Goal: Navigation & Orientation: Find specific page/section

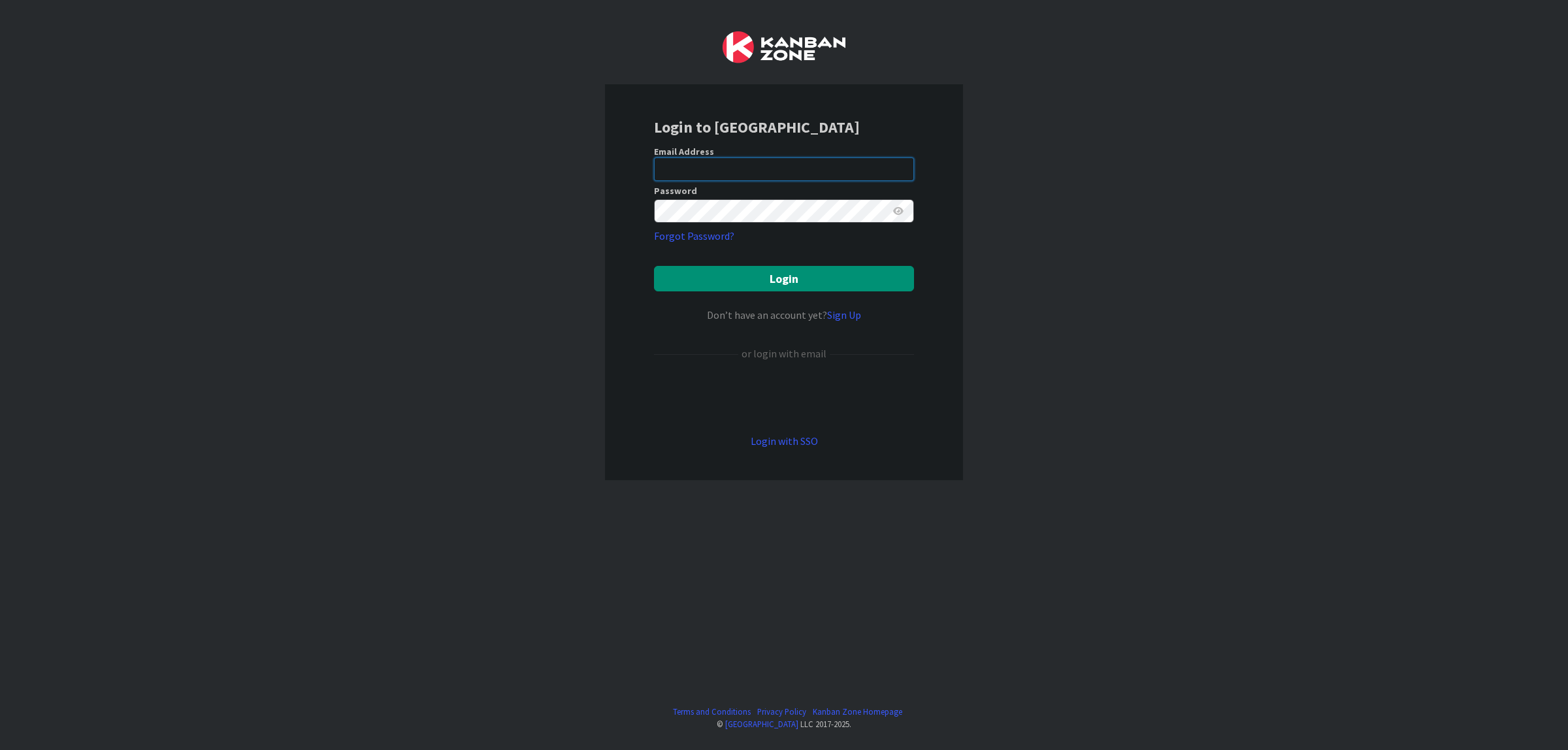
click at [744, 173] on input "email" at bounding box center [784, 169] width 260 height 24
type input "[EMAIL_ADDRESS][DOMAIN_NAME]"
click at [654, 266] on button "Login" at bounding box center [784, 278] width 260 height 25
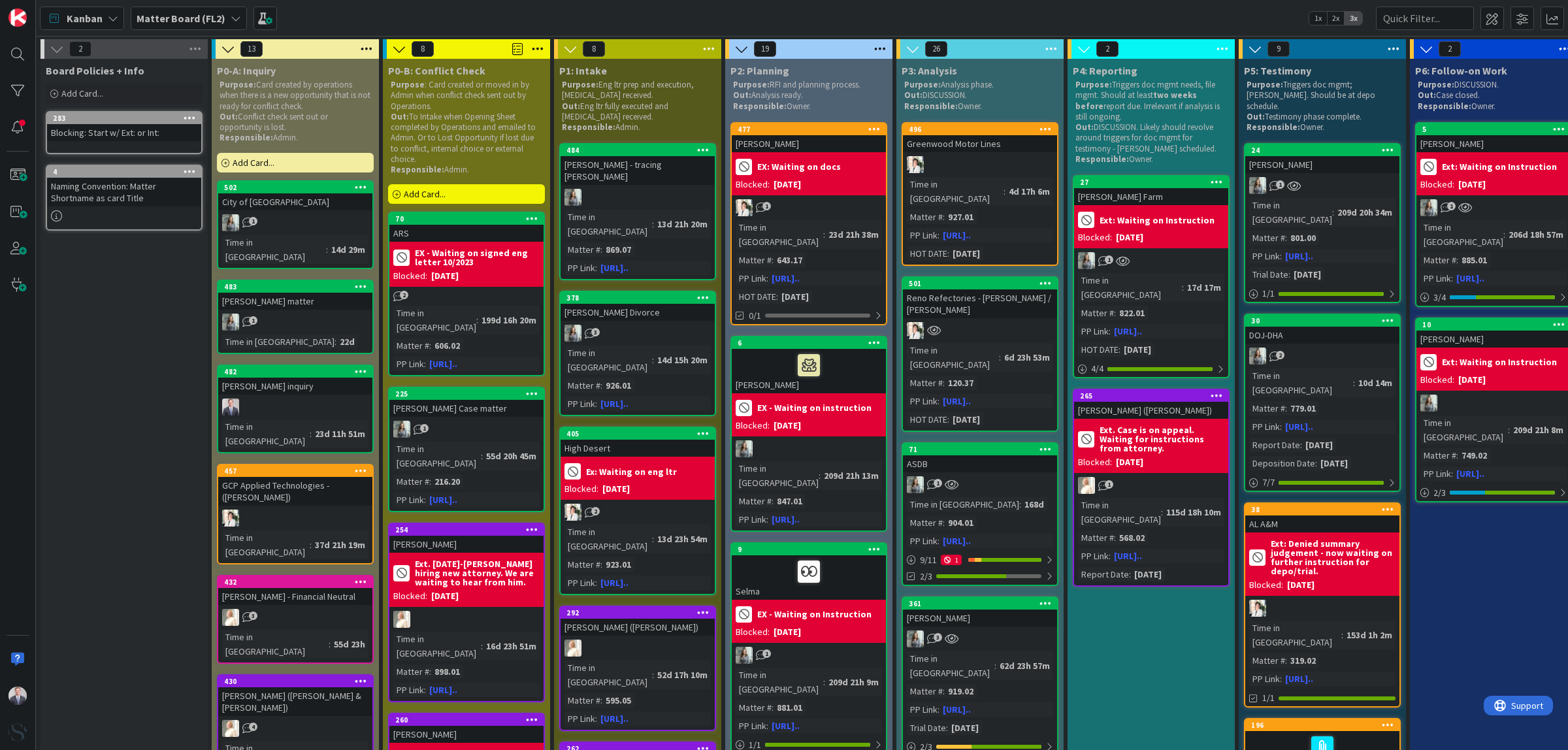
click at [203, 17] on b "Matter Board (FL2)" at bounding box center [181, 18] width 89 height 13
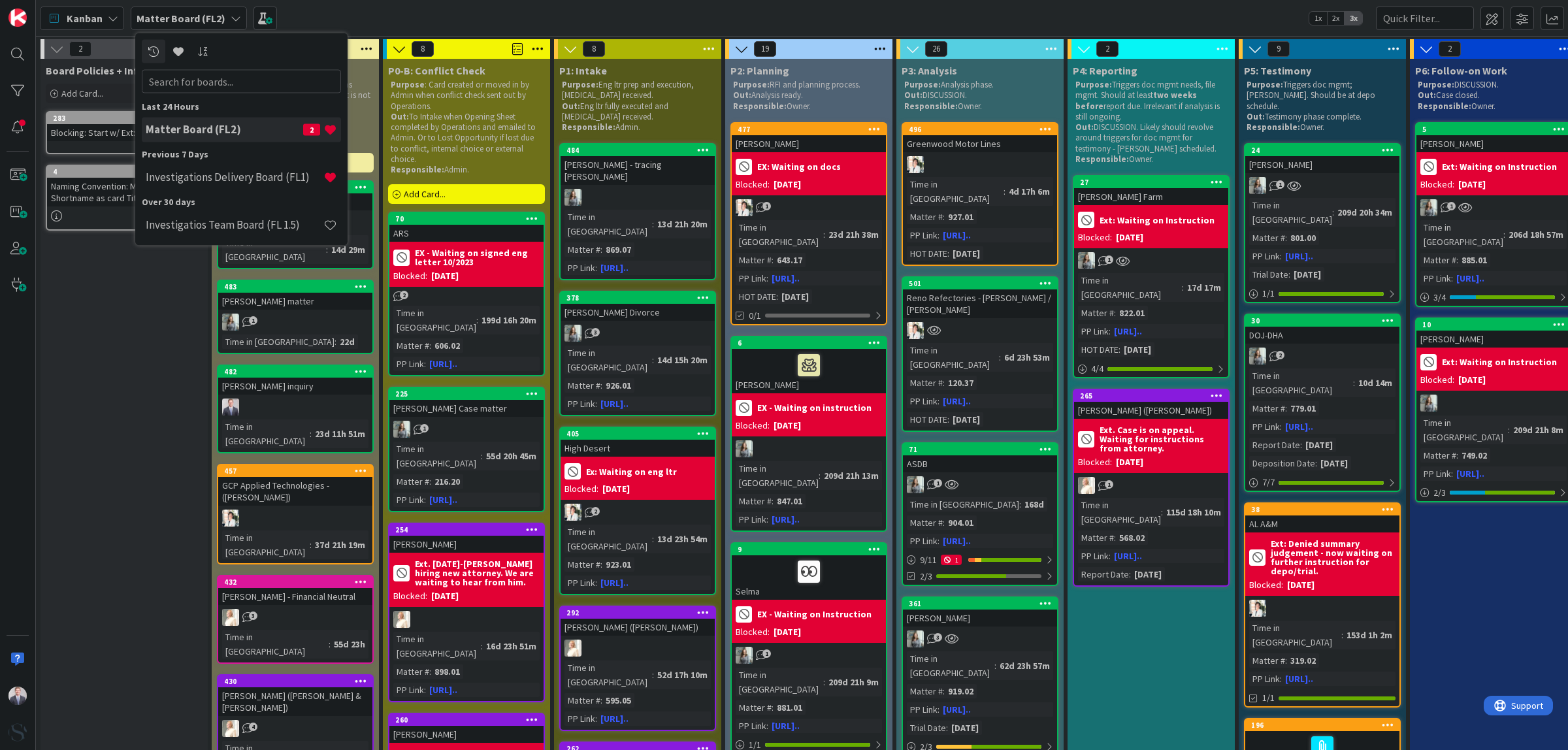
click at [175, 175] on h4 "Investigations Delivery Board (FL1)" at bounding box center [234, 177] width 178 height 13
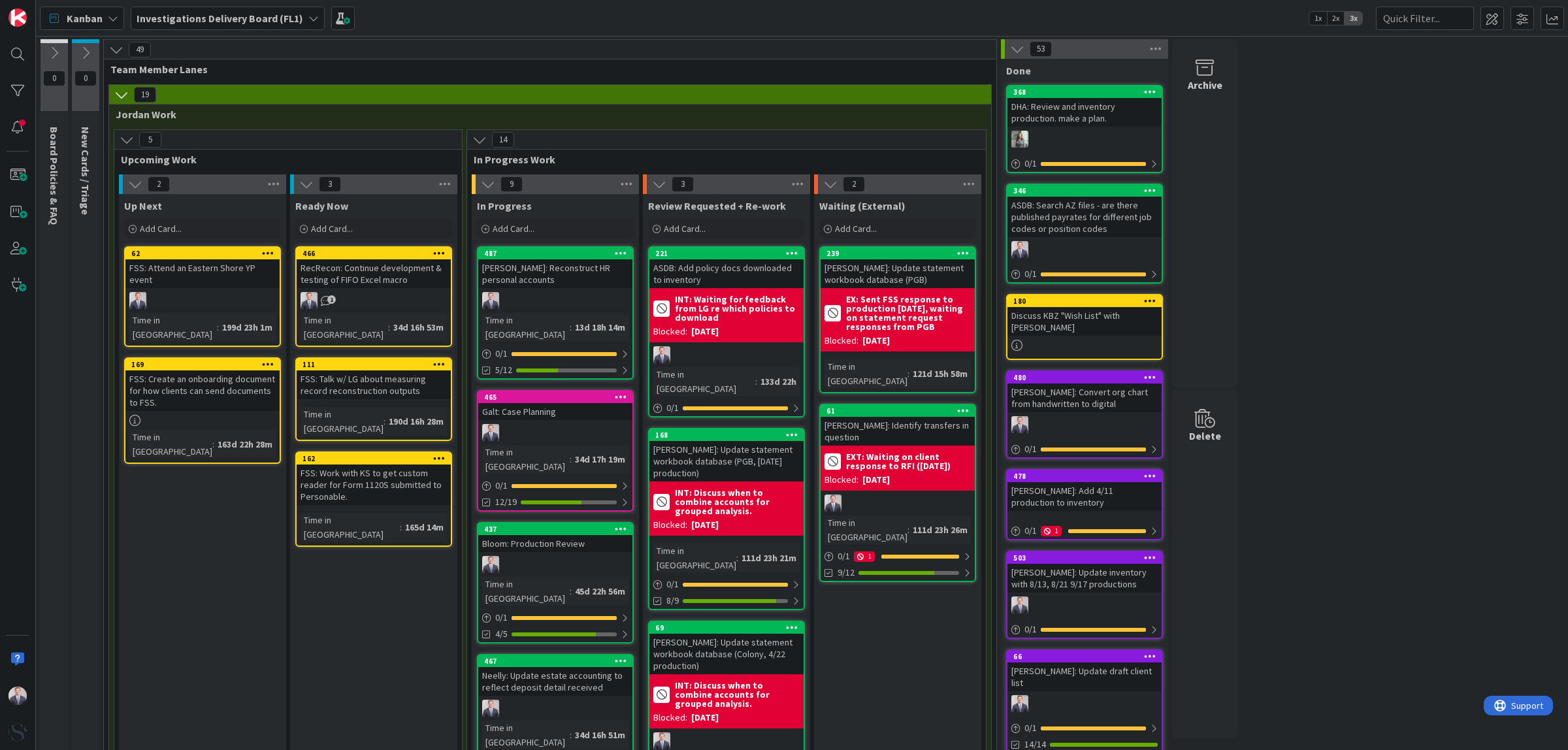
click at [193, 13] on b "Investigations Delivery Board (FL1)" at bounding box center [219, 18] width 167 height 13
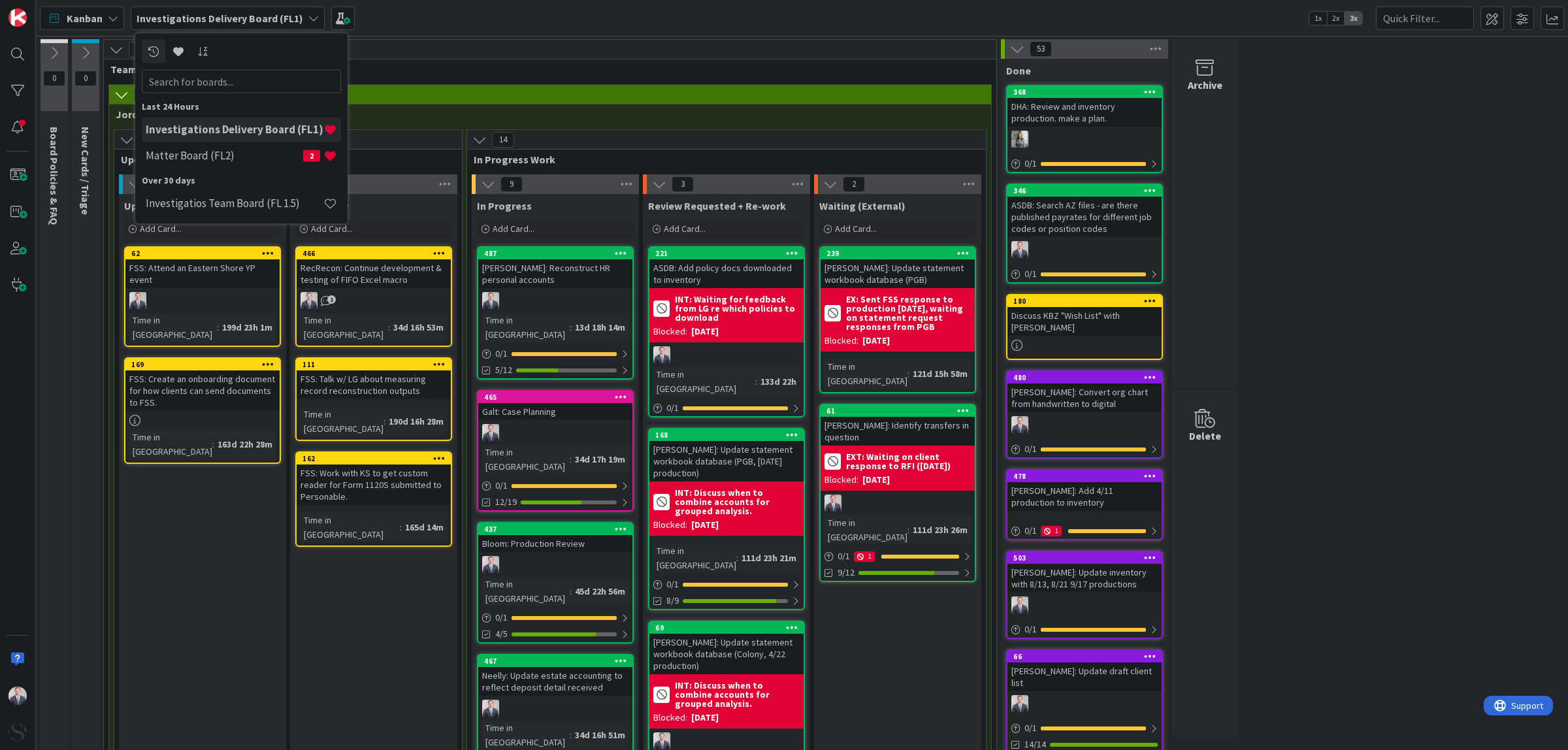
click at [154, 151] on h4 "Matter Board (FL2)" at bounding box center [224, 155] width 158 height 13
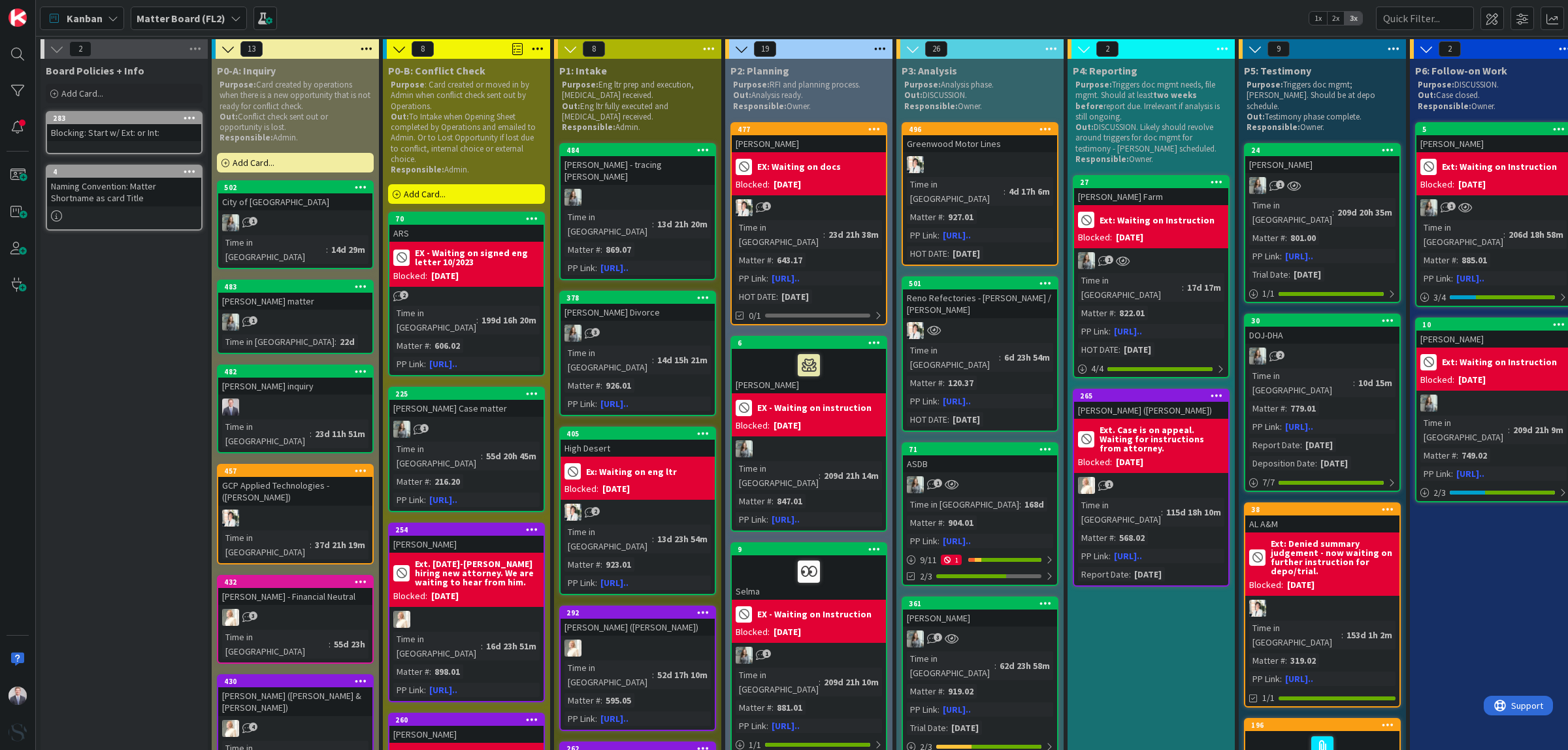
click at [168, 17] on b "Matter Board (FL2)" at bounding box center [181, 18] width 89 height 13
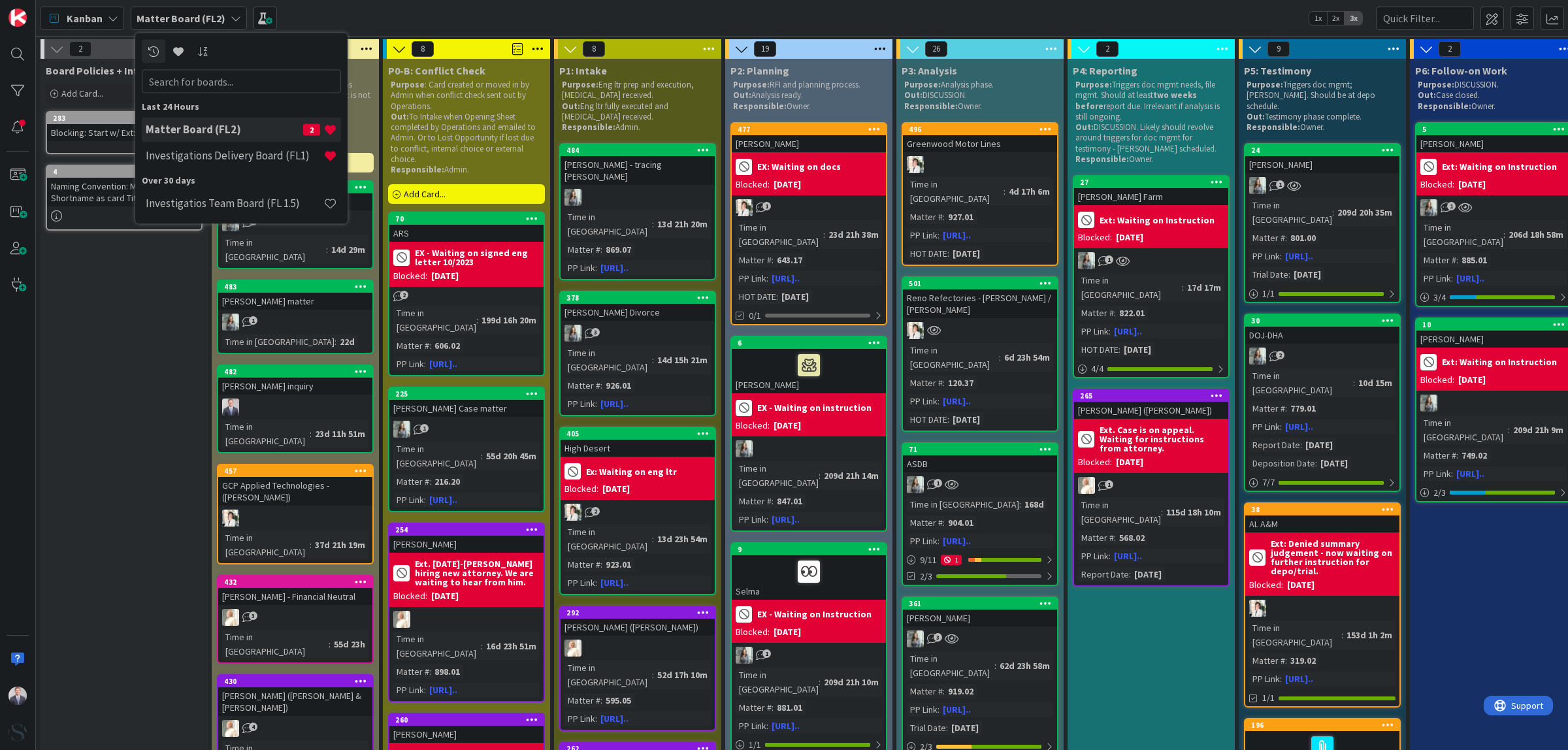
click at [171, 155] on h4 "Investigations Delivery Board (FL1)" at bounding box center [234, 155] width 178 height 13
